Goal: Feedback & Contribution: Leave review/rating

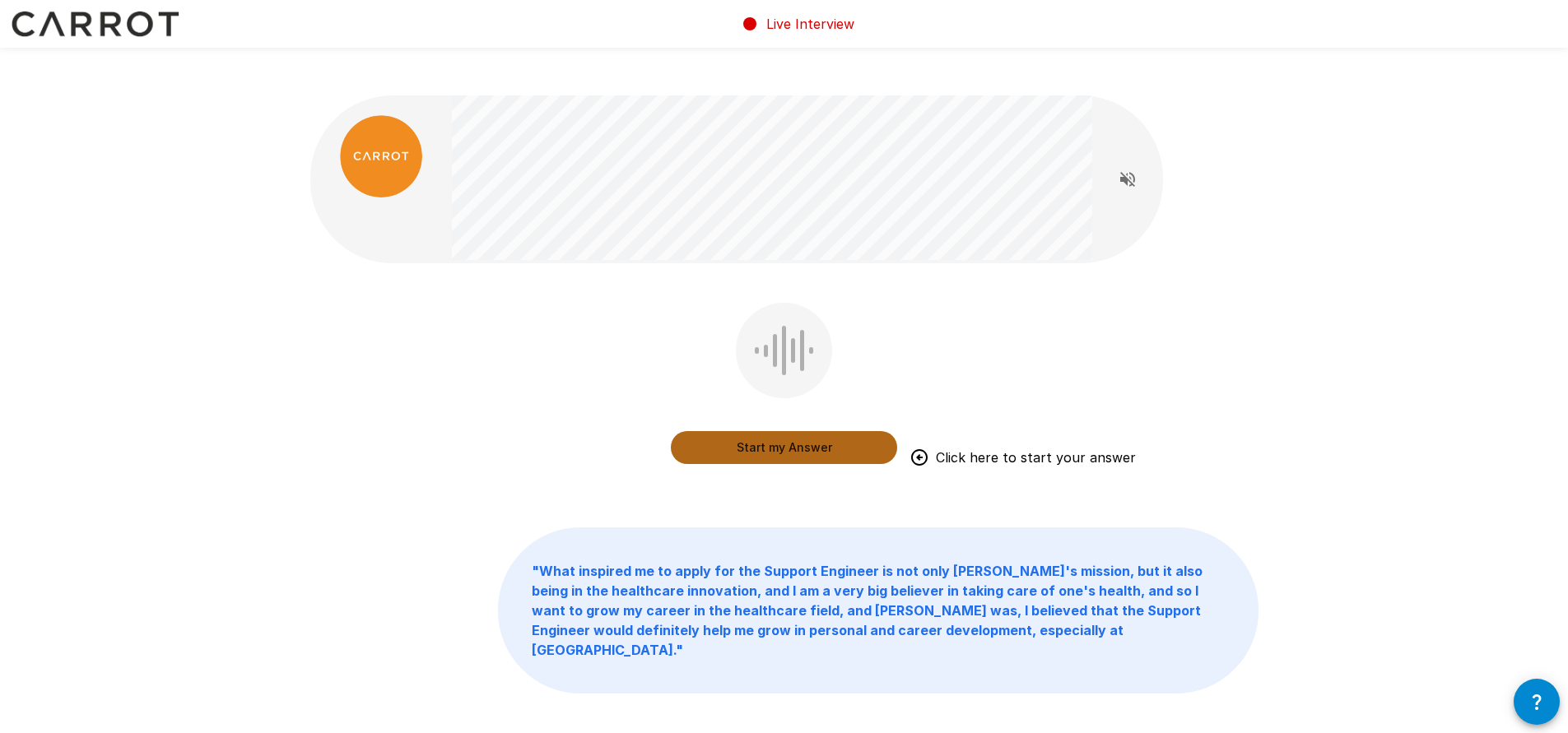
click at [861, 431] on button "Start my Answer" at bounding box center [784, 448] width 227 height 33
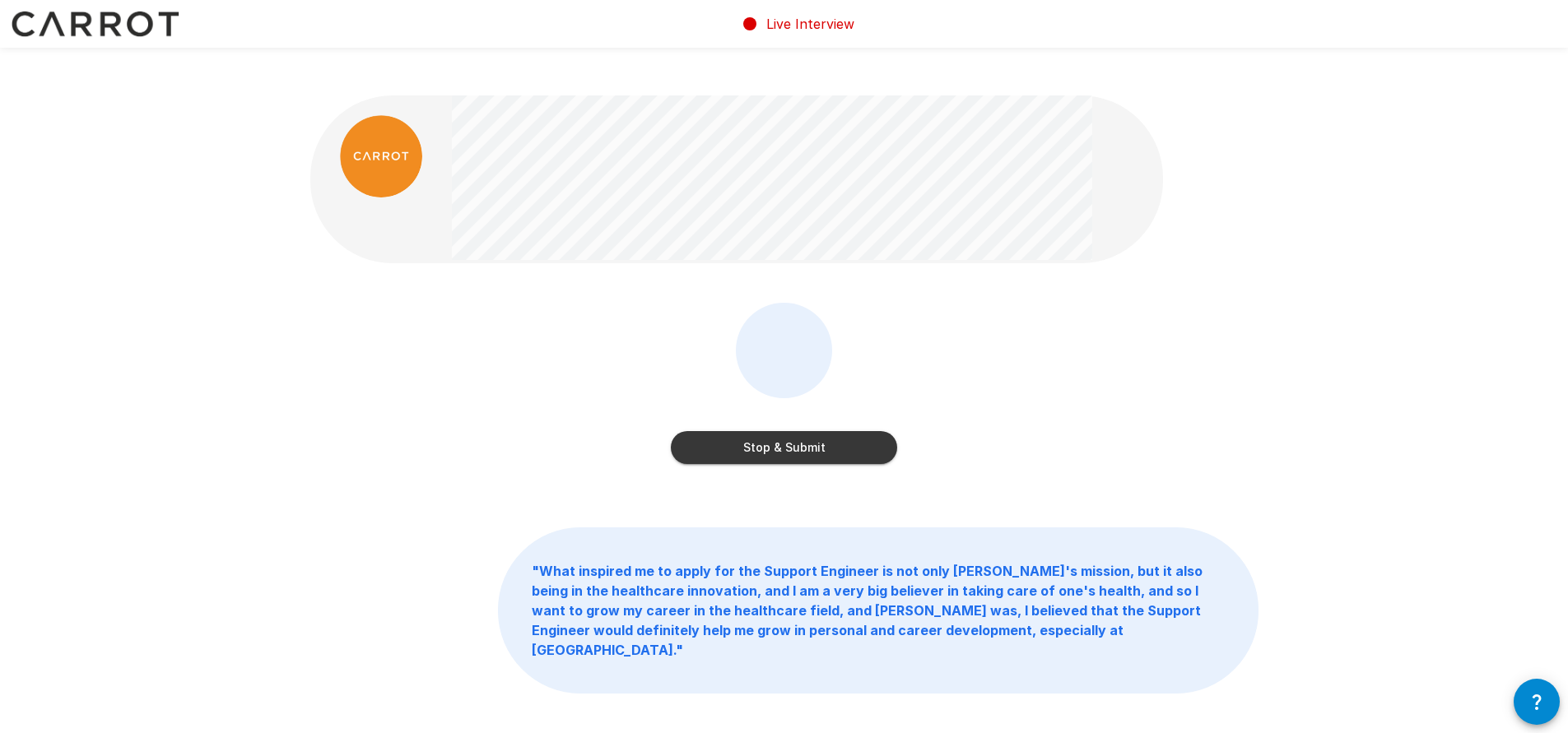
click at [867, 431] on button "Stop & Submit" at bounding box center [784, 448] width 227 height 33
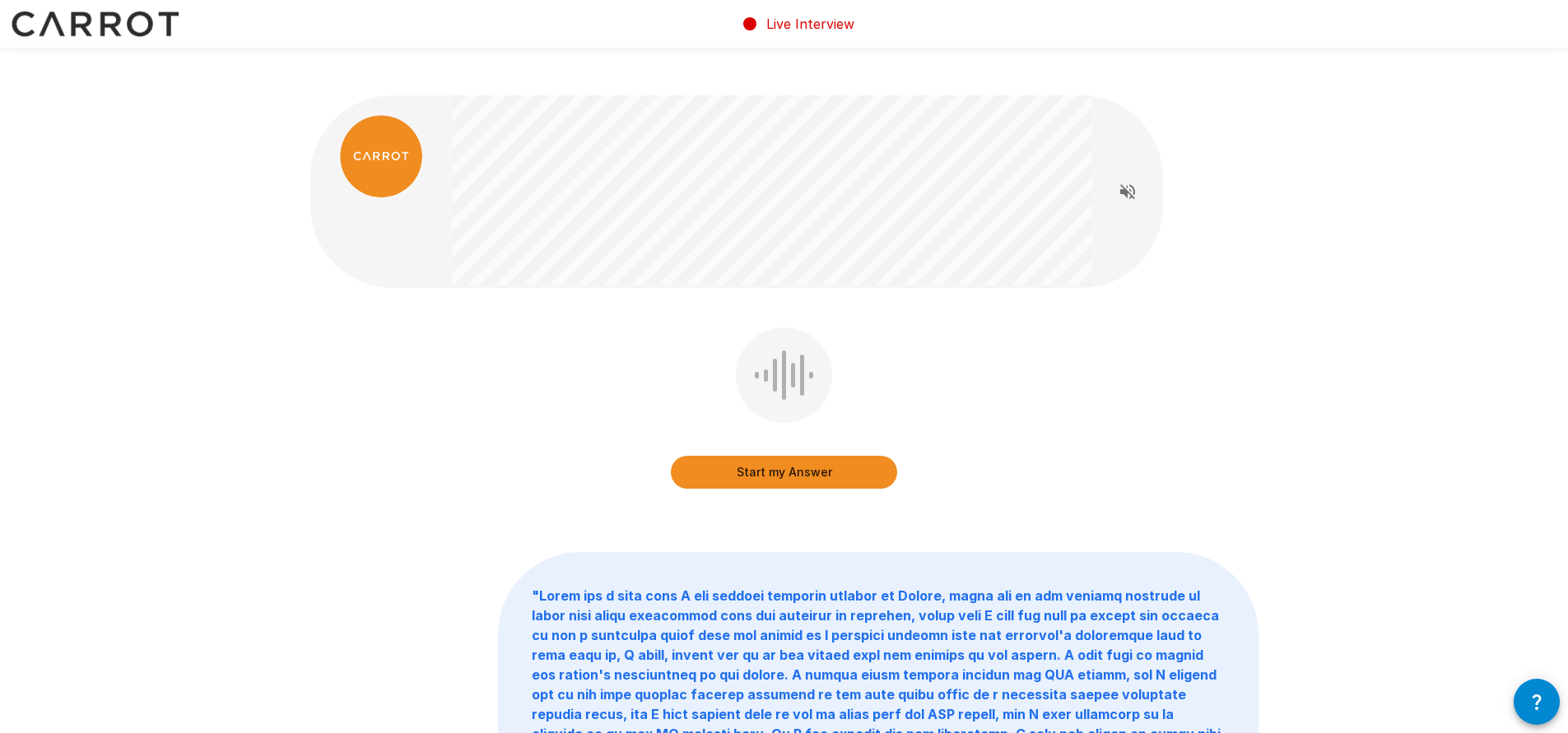
click at [731, 456] on button "Start my Answer" at bounding box center [784, 472] width 227 height 33
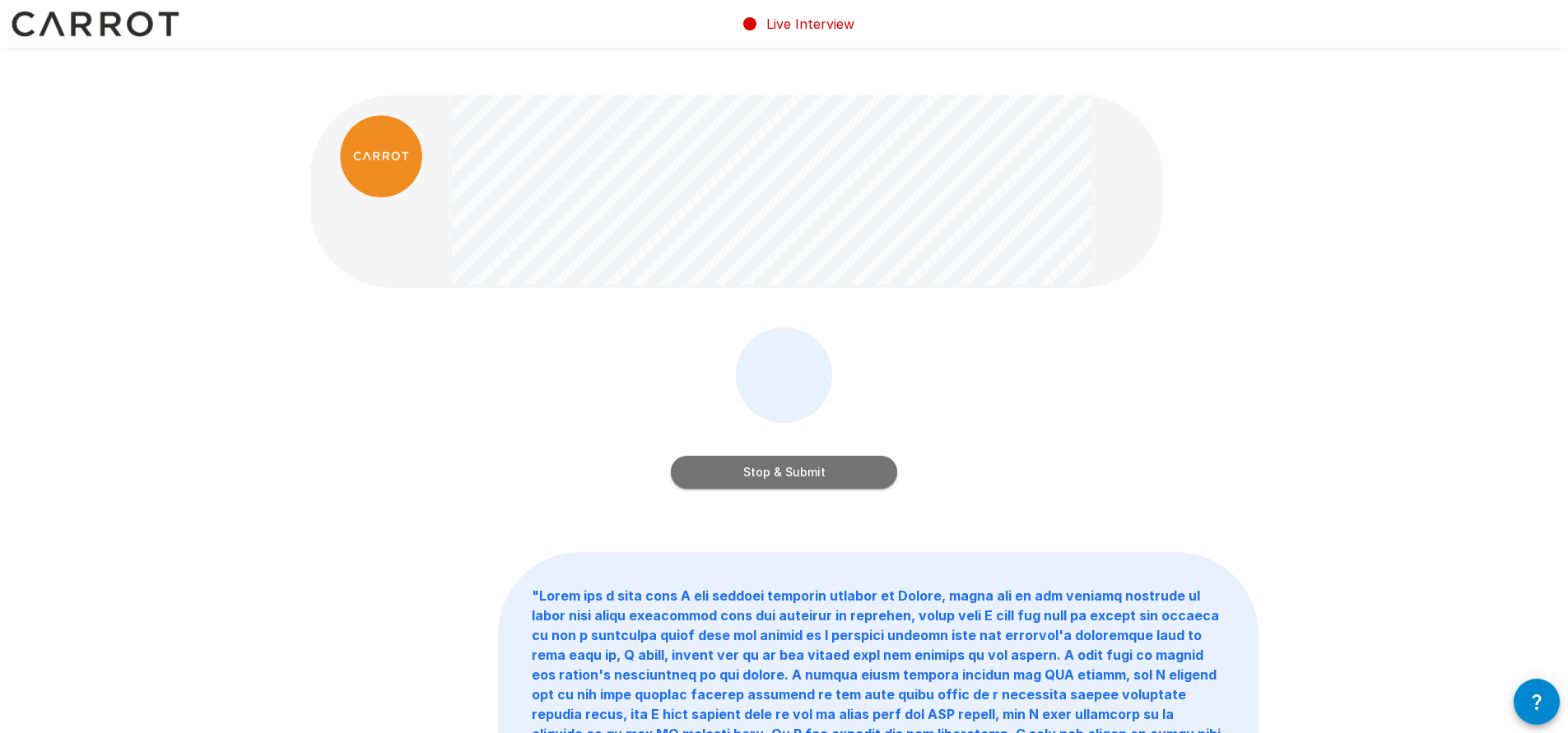
click at [853, 456] on button "Stop & Submit" at bounding box center [784, 472] width 227 height 33
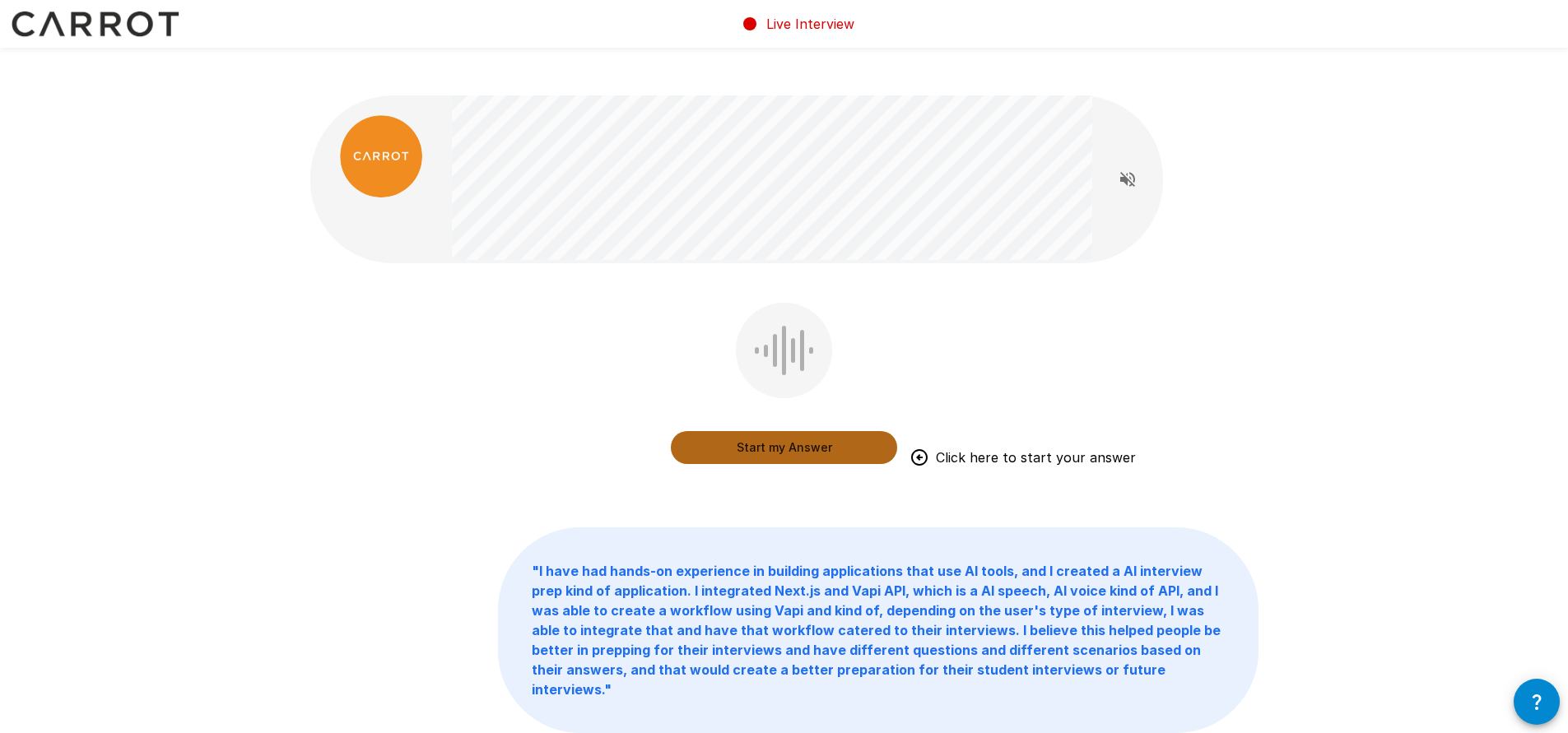
click at [794, 431] on button "Start my Answer" at bounding box center [784, 448] width 227 height 33
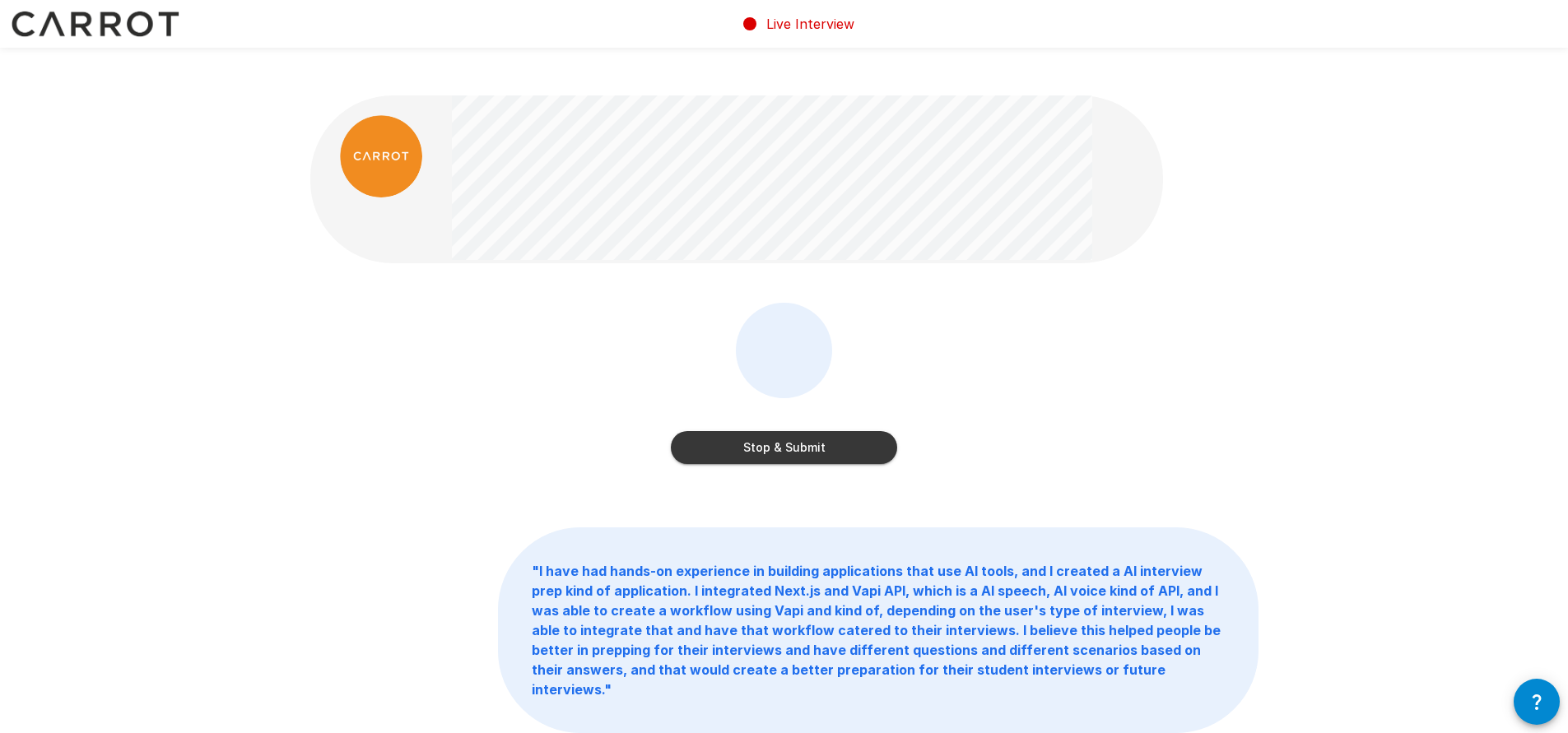
click at [866, 431] on button "Stop & Submit" at bounding box center [784, 448] width 227 height 33
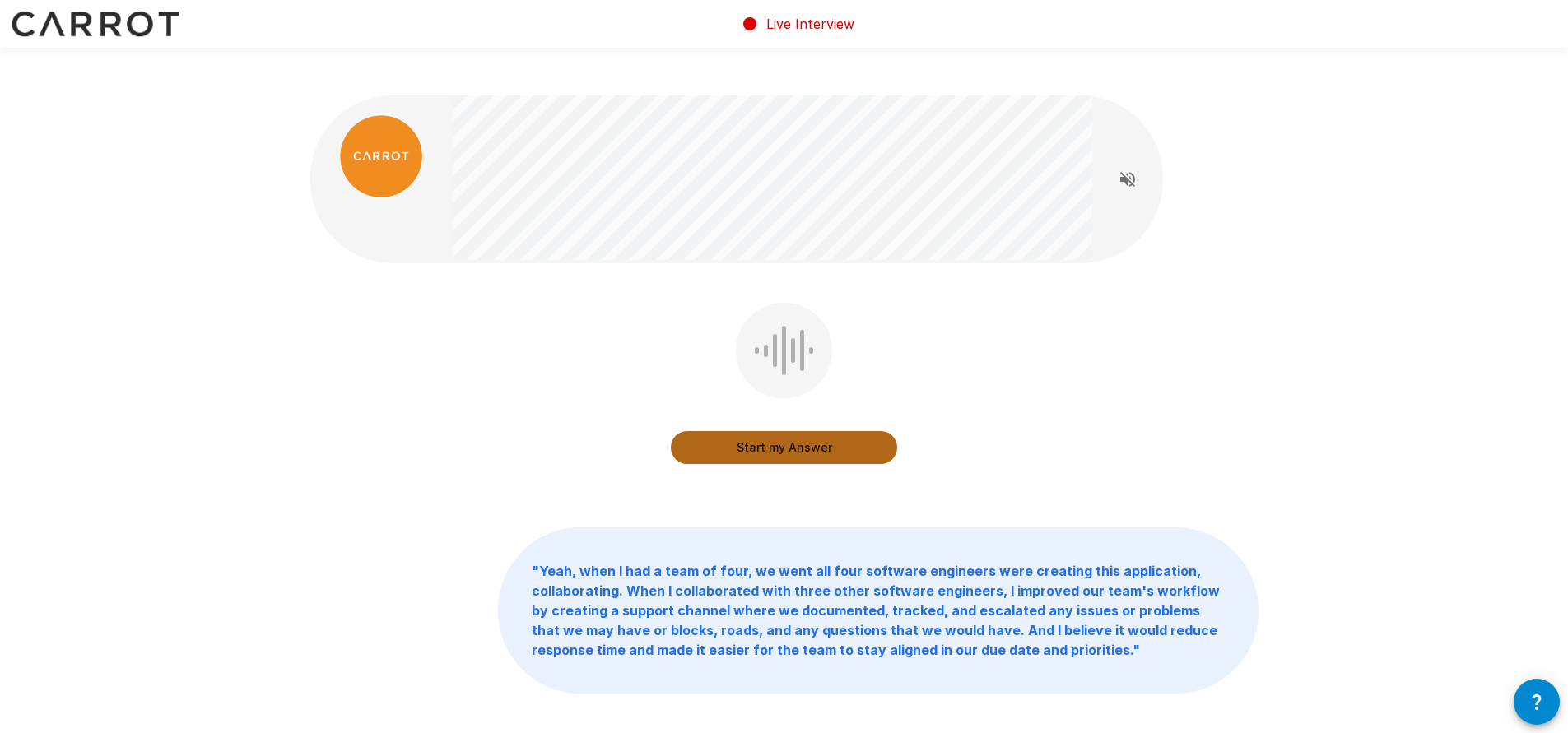
click at [827, 431] on button "Start my Answer" at bounding box center [784, 448] width 227 height 33
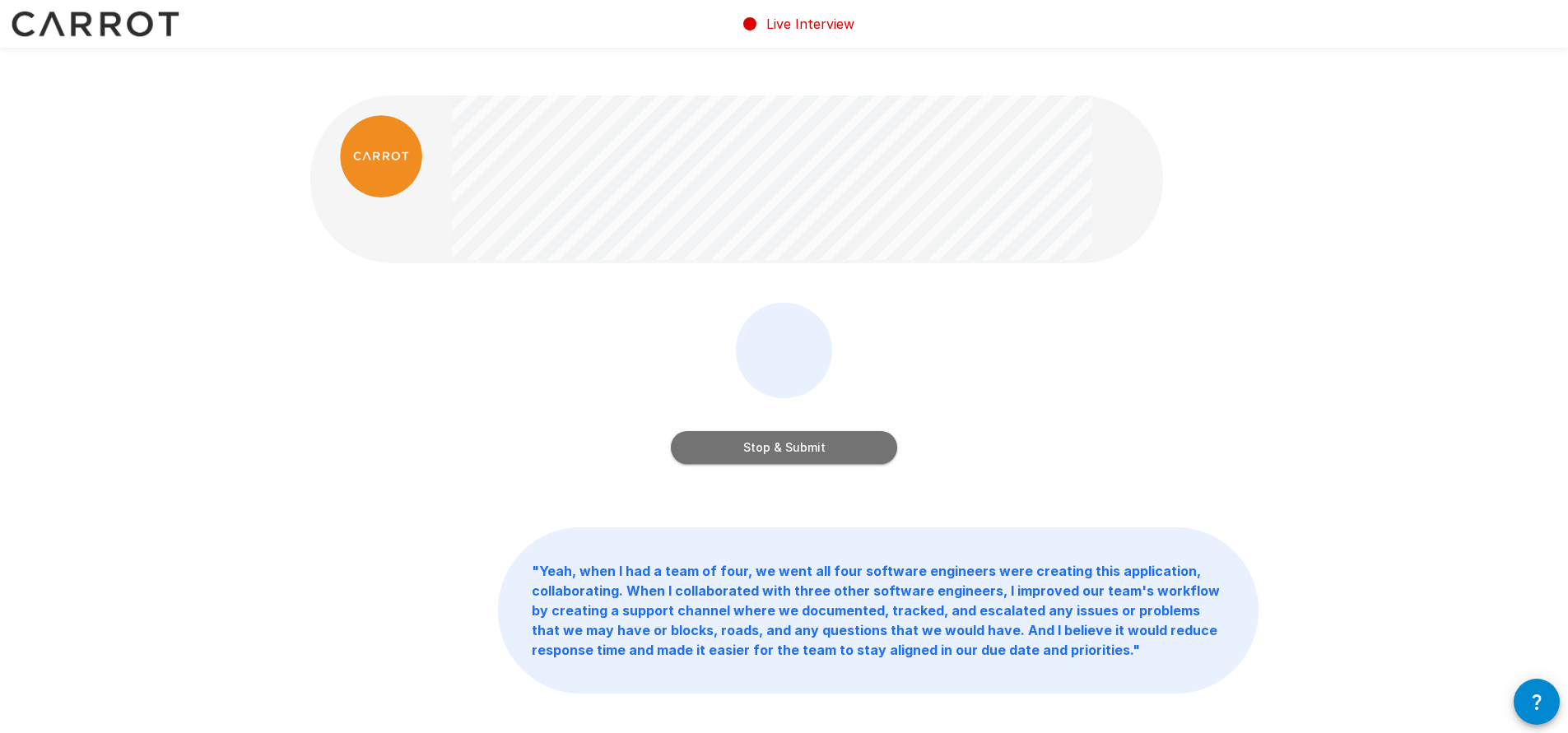
click at [869, 431] on button "Stop & Submit" at bounding box center [784, 448] width 227 height 33
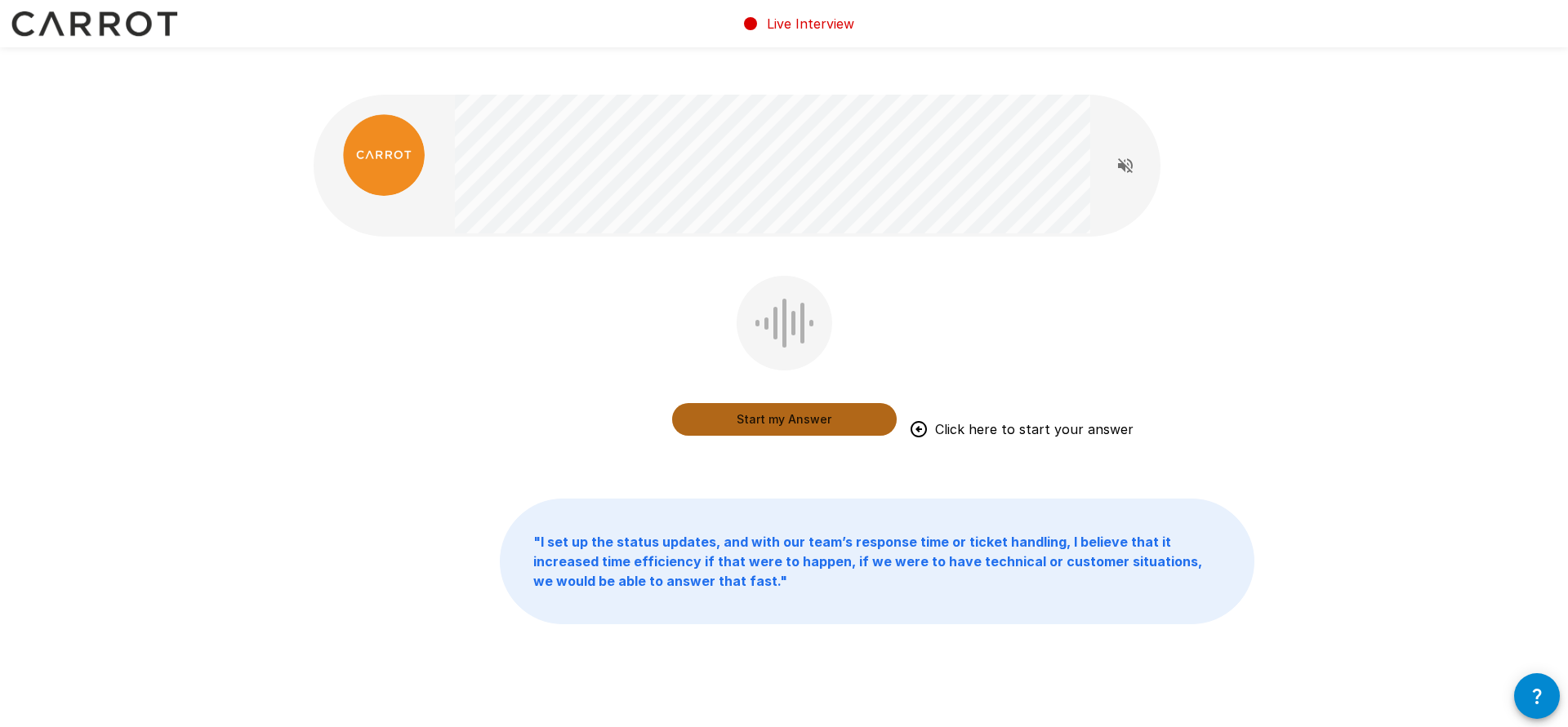
click at [869, 403] on button "Start my Answer" at bounding box center [784, 419] width 225 height 33
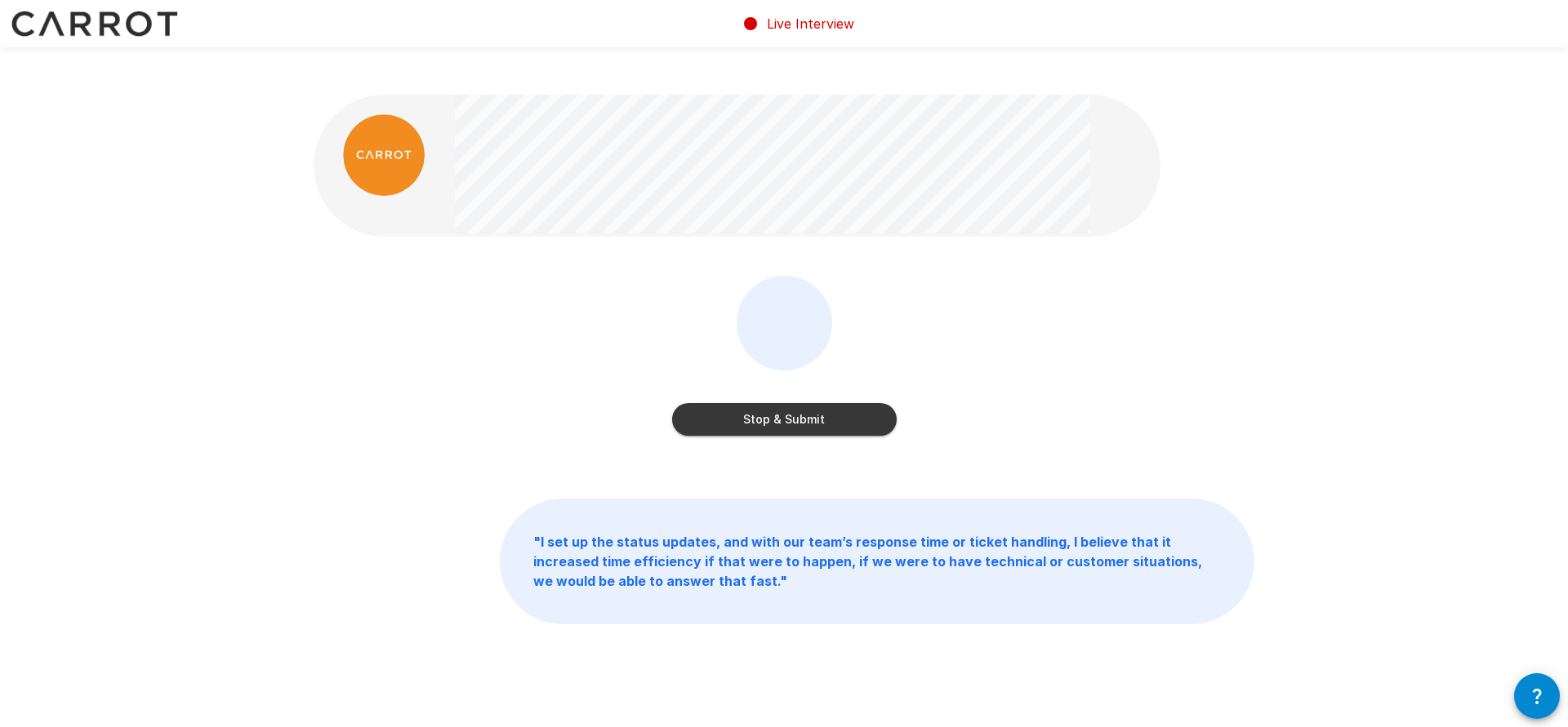
click at [808, 403] on button "Stop & Submit" at bounding box center [784, 419] width 225 height 33
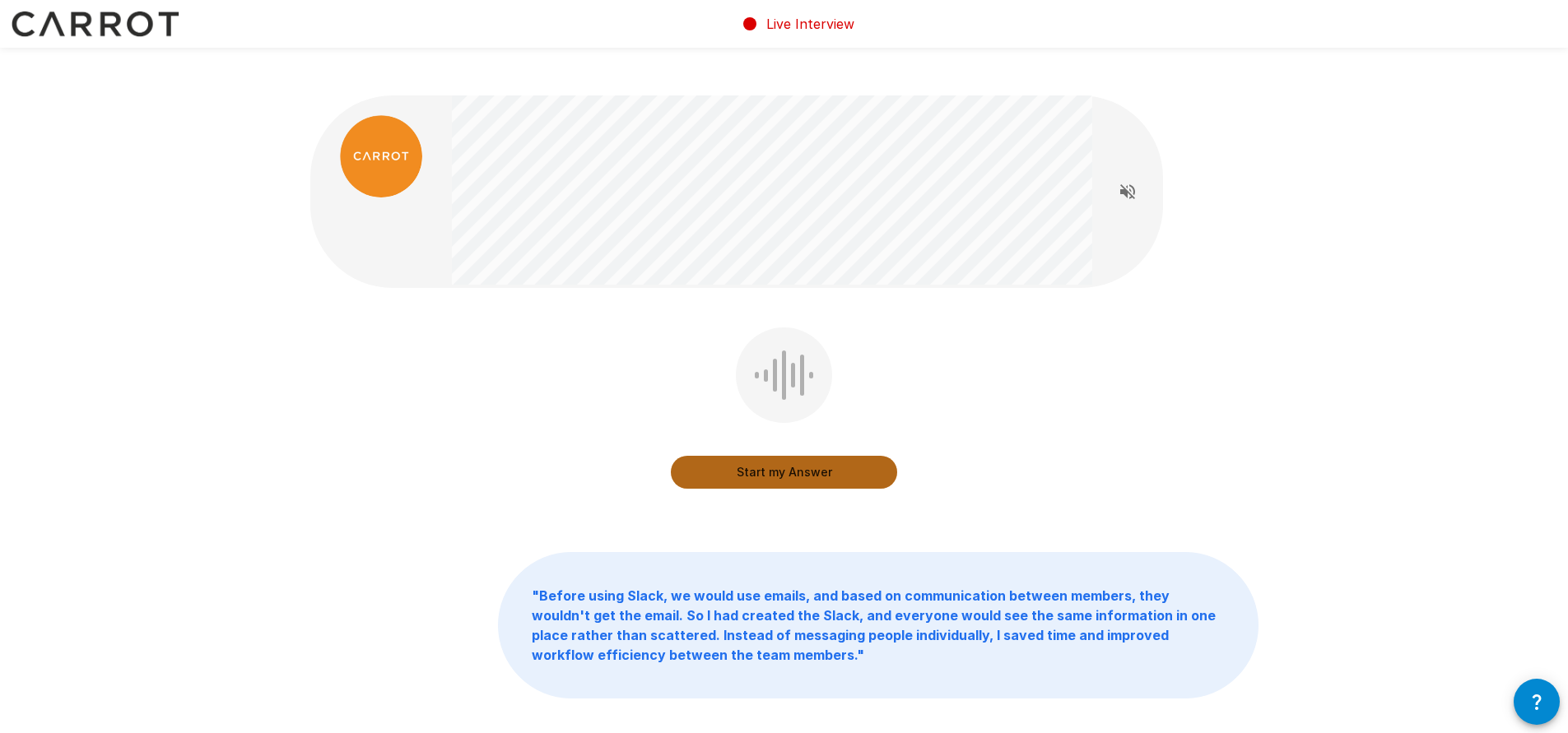
click at [783, 456] on button "Start my Answer" at bounding box center [784, 472] width 227 height 33
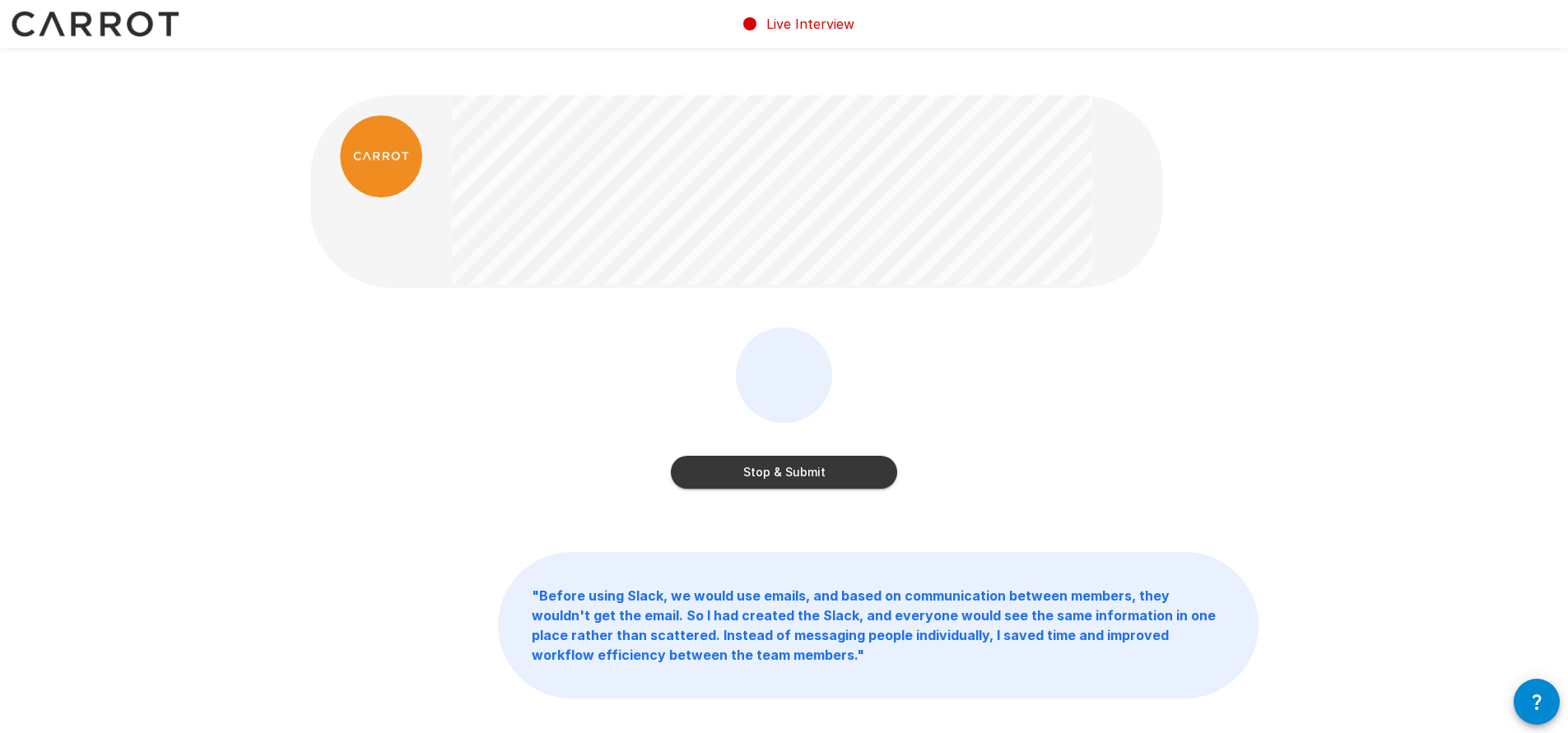
click at [766, 456] on button "Stop & Submit" at bounding box center [784, 472] width 227 height 33
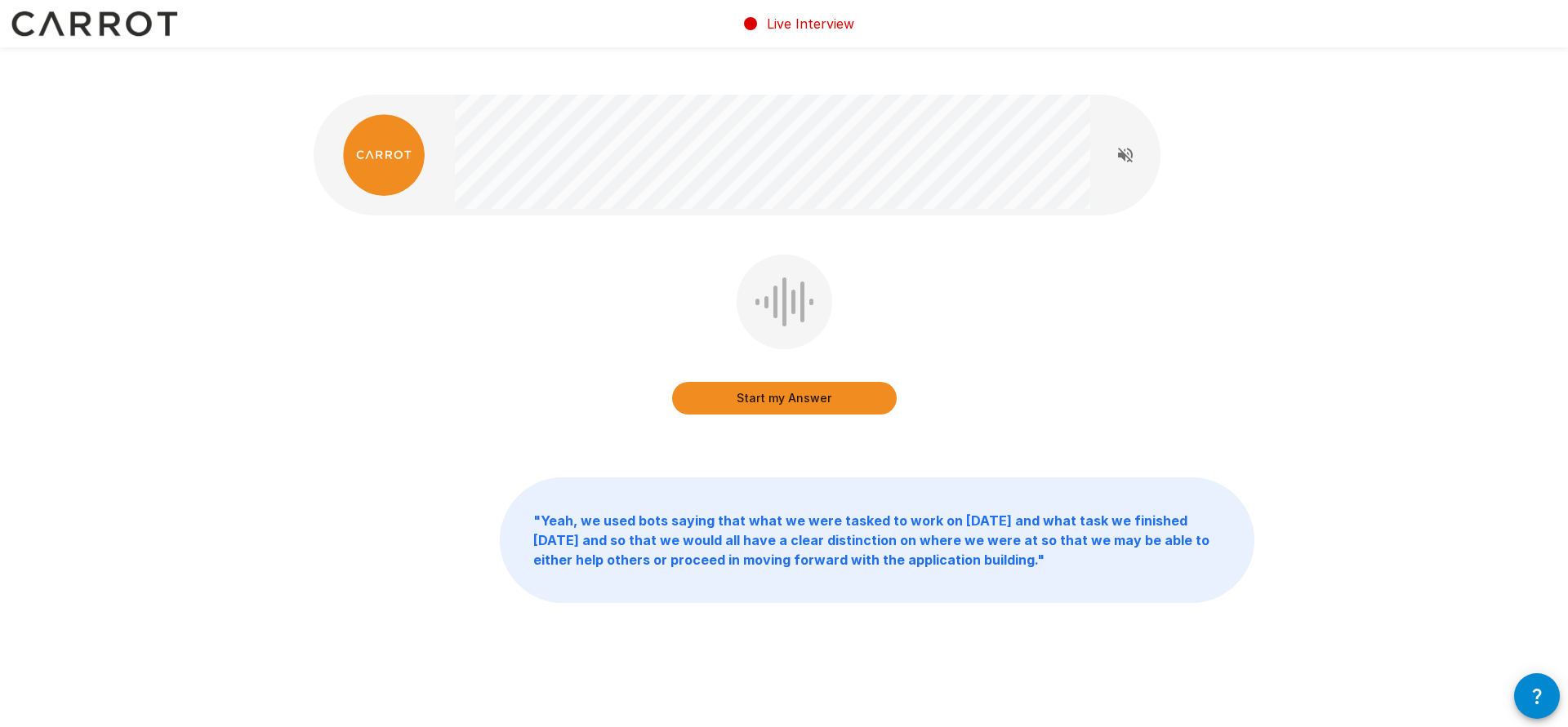
click at [863, 382] on button "Start my Answer" at bounding box center [784, 398] width 225 height 33
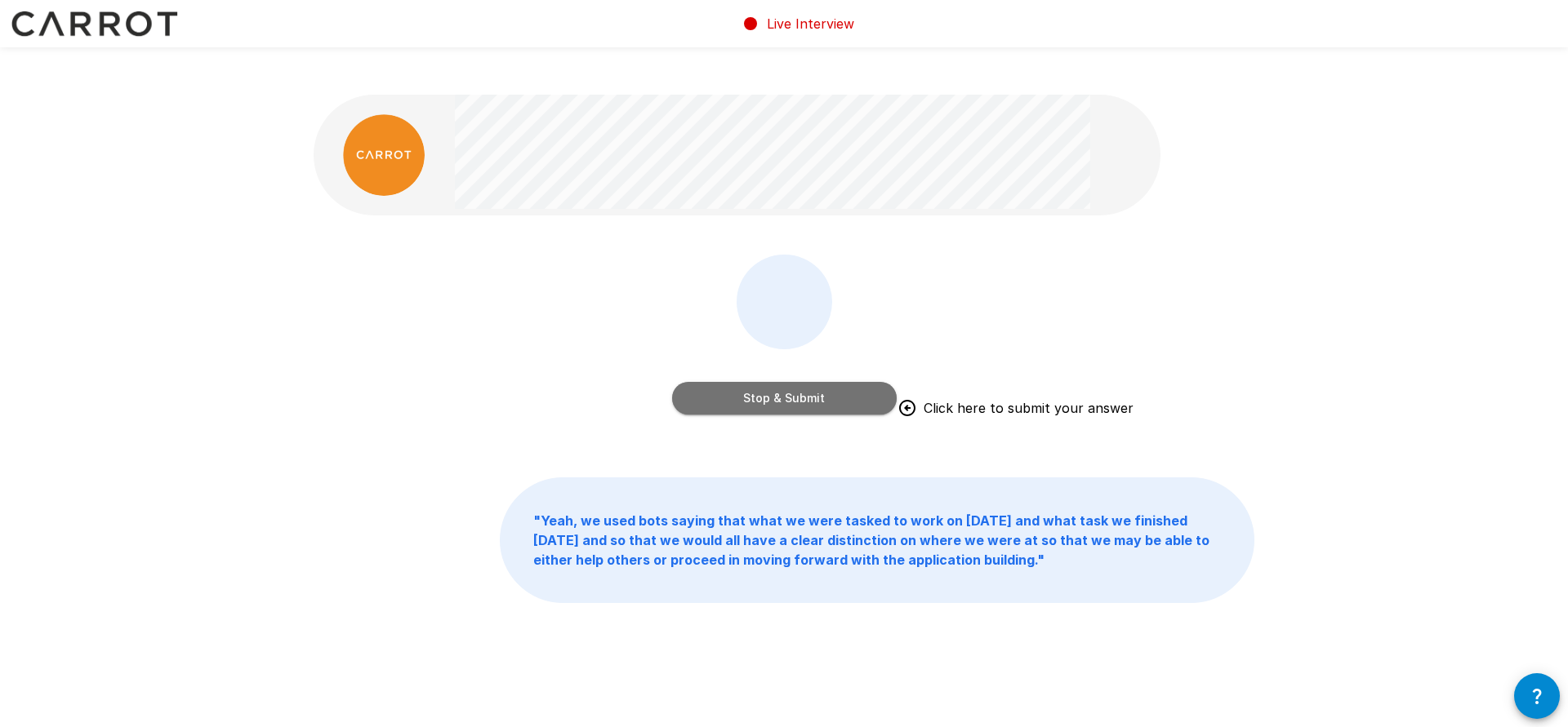
click at [803, 382] on button "Stop & Submit" at bounding box center [784, 398] width 225 height 33
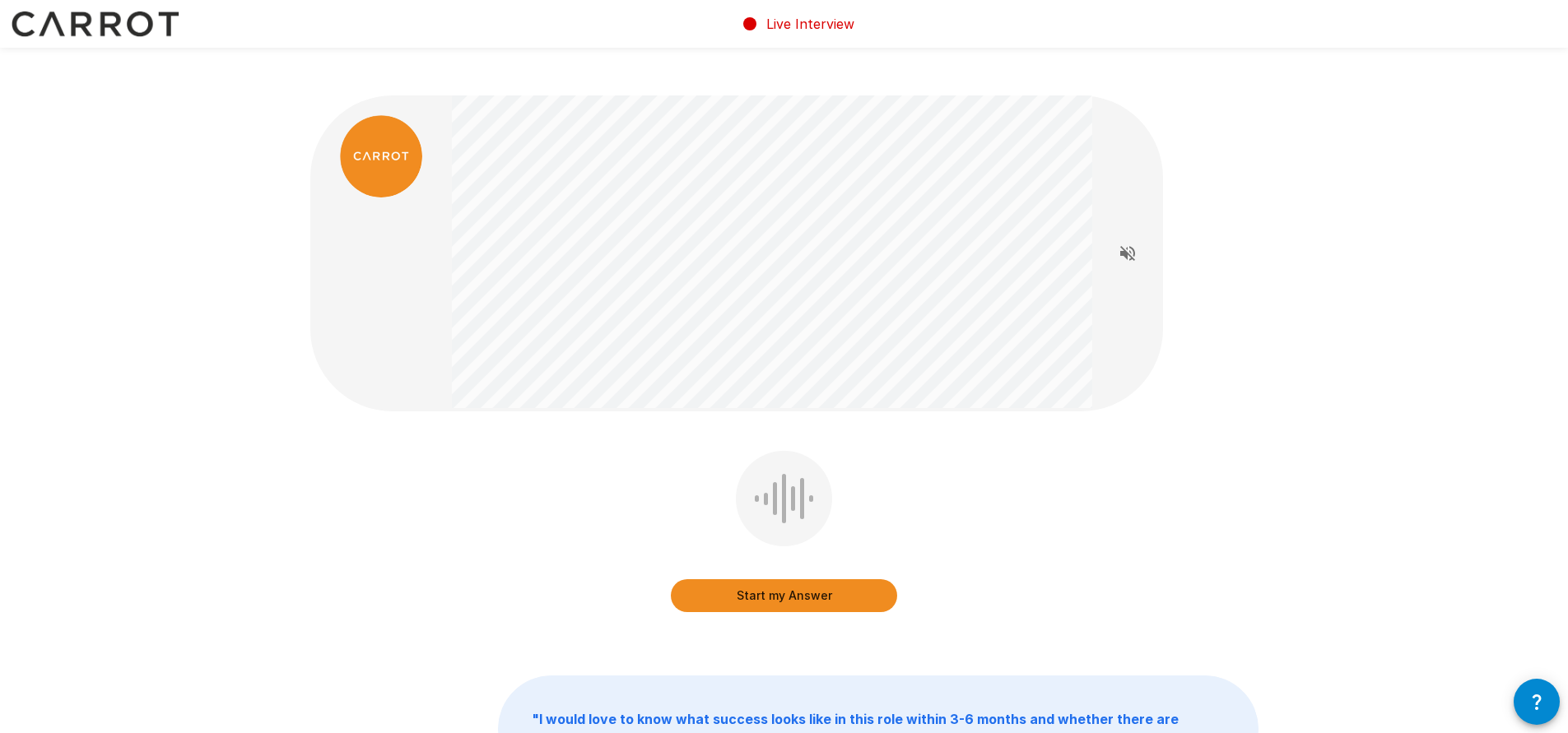
click at [856, 579] on button "Start my Answer" at bounding box center [784, 596] width 227 height 33
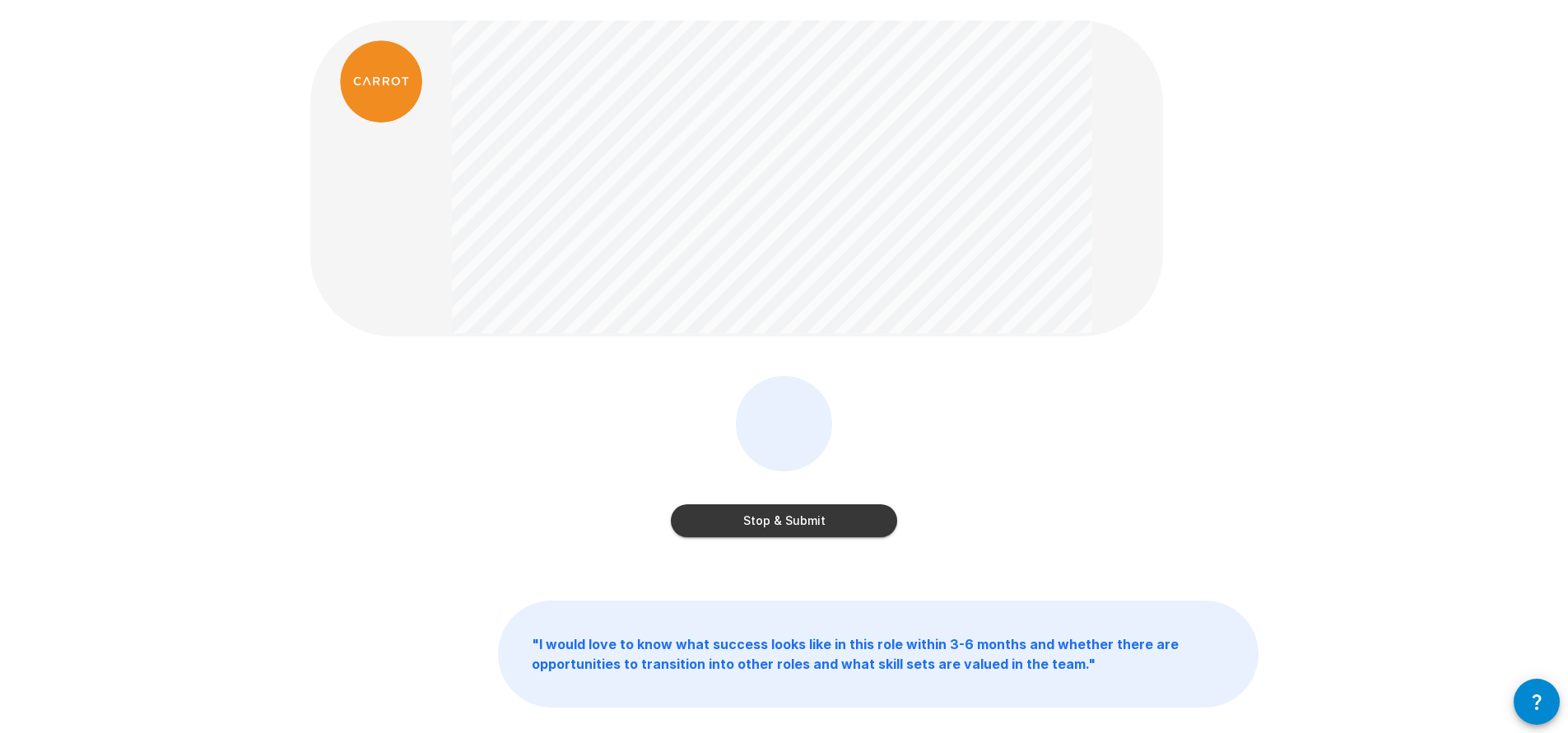
scroll to position [49, 0]
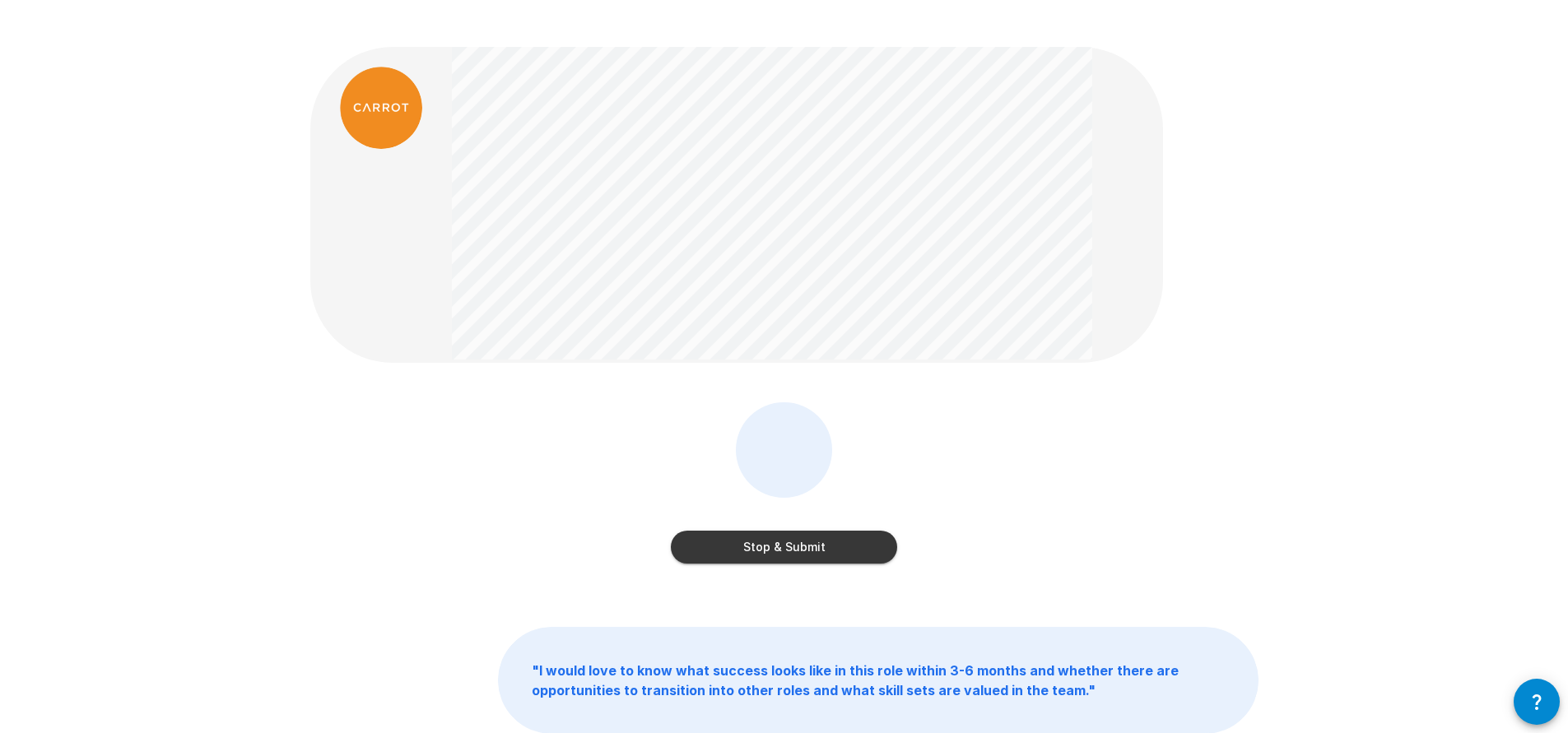
click at [848, 530] on button "Stop & Submit" at bounding box center [784, 547] width 227 height 33
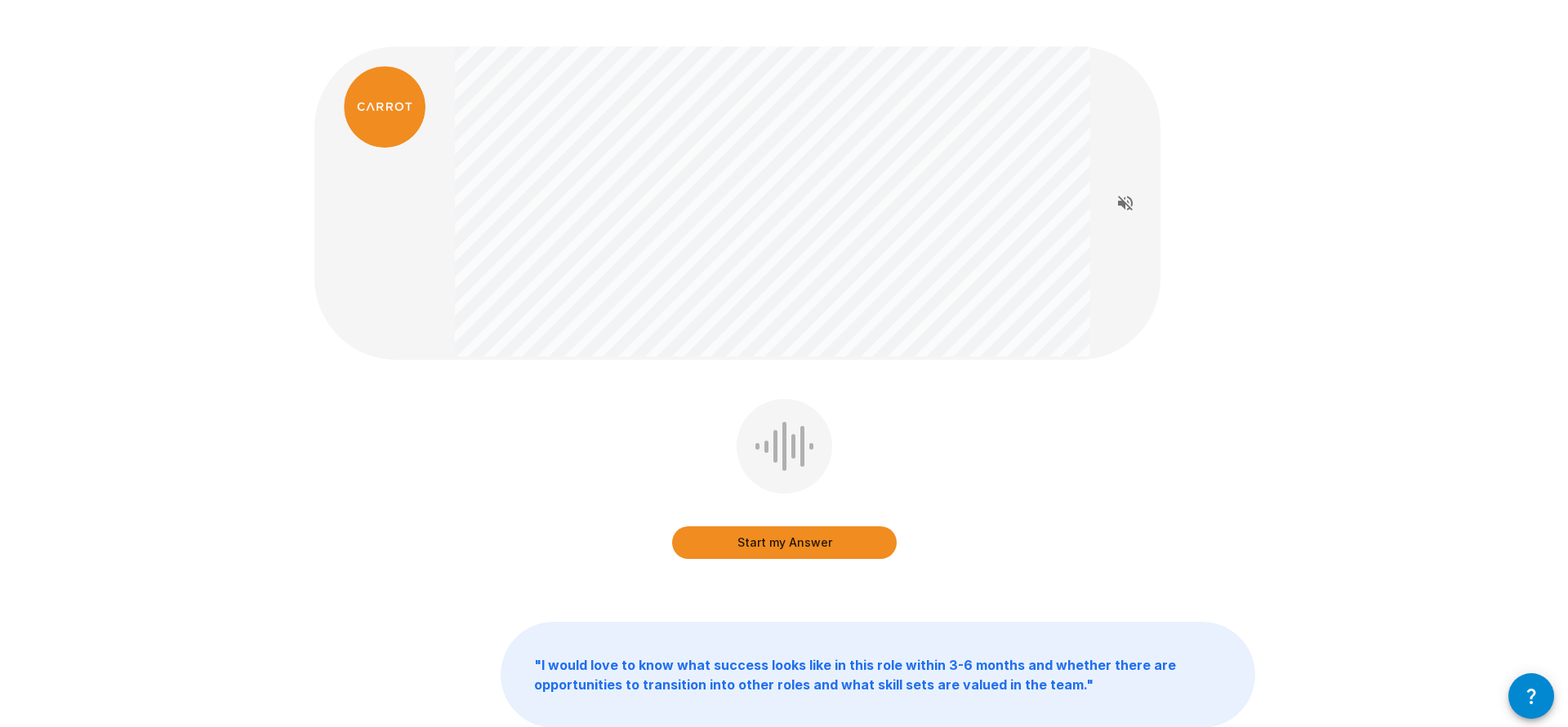
scroll to position [0, 0]
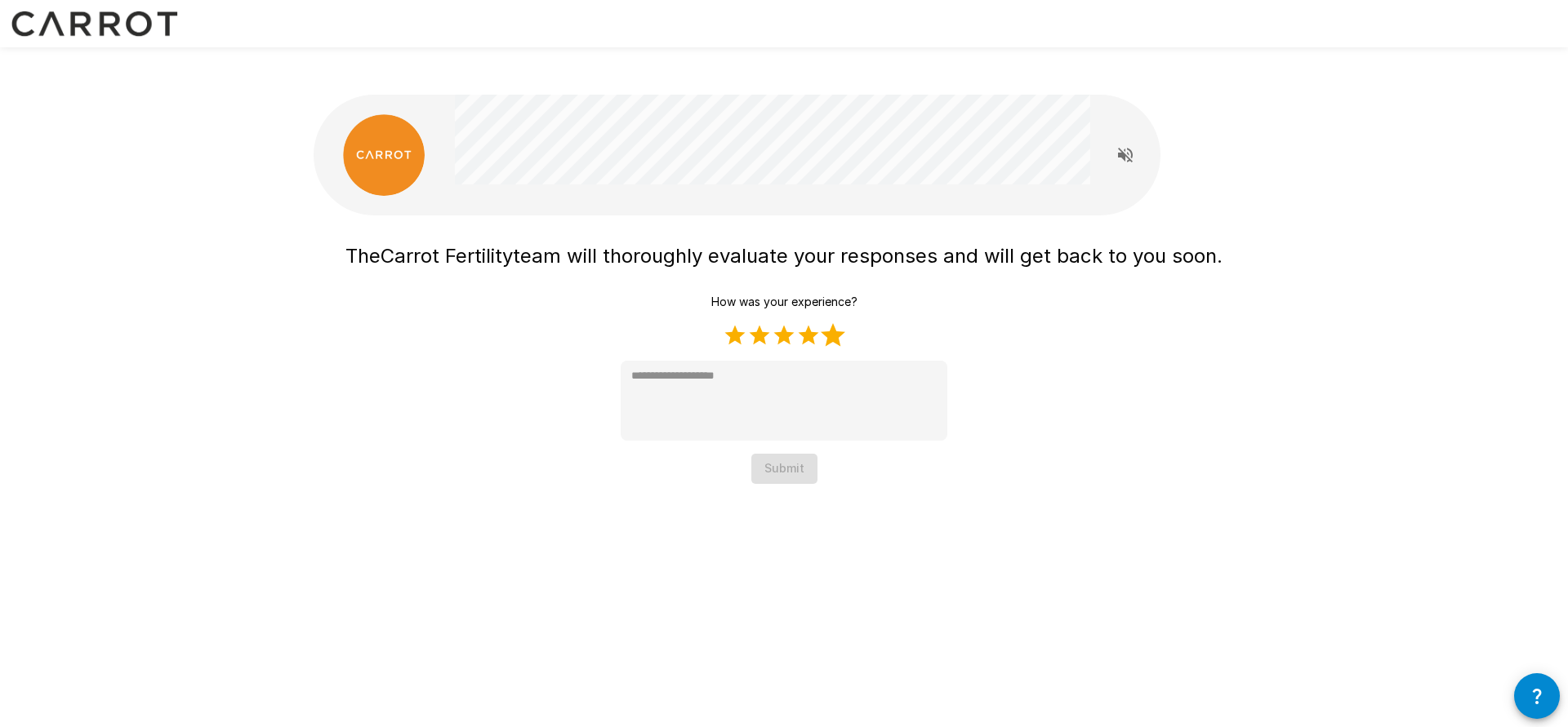
click at [840, 323] on label "5 Stars" at bounding box center [832, 335] width 25 height 25
type textarea "*"
click at [800, 454] on button "Submit" at bounding box center [784, 469] width 66 height 30
